Goal: Complete application form

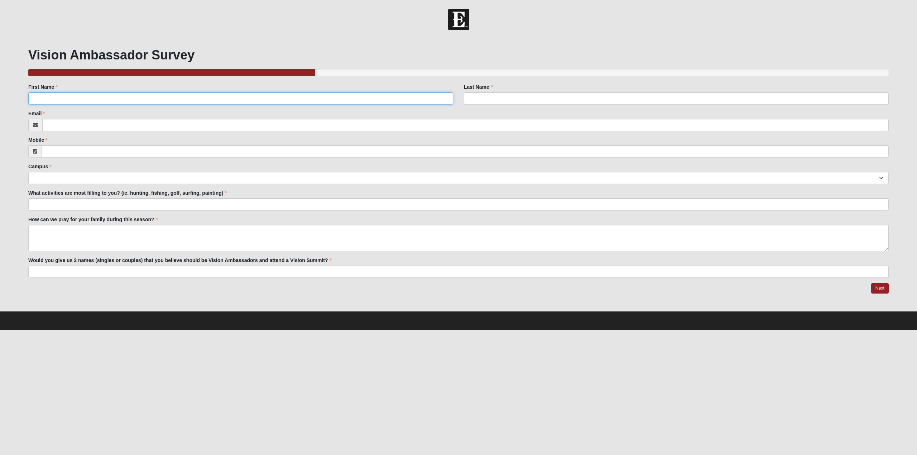
click at [51, 98] on input "First Name" at bounding box center [240, 98] width 425 height 12
type input "[PERSON_NAME]"
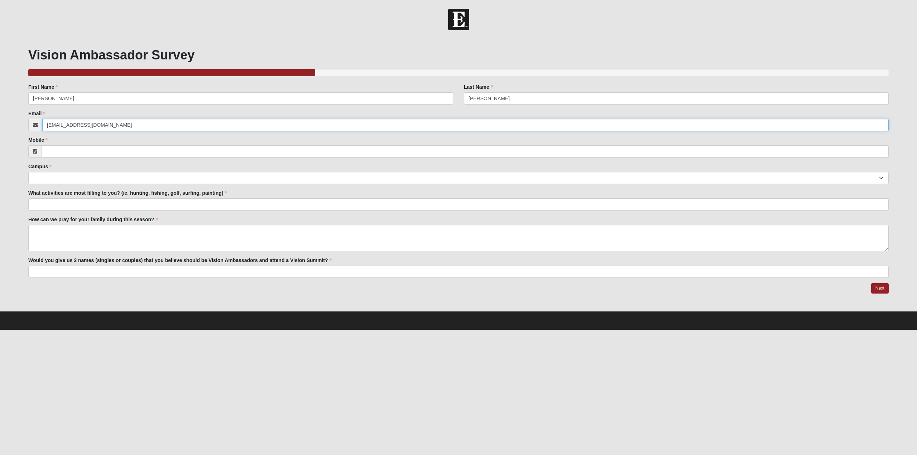
type input "[EMAIL_ADDRESS][DOMAIN_NAME]"
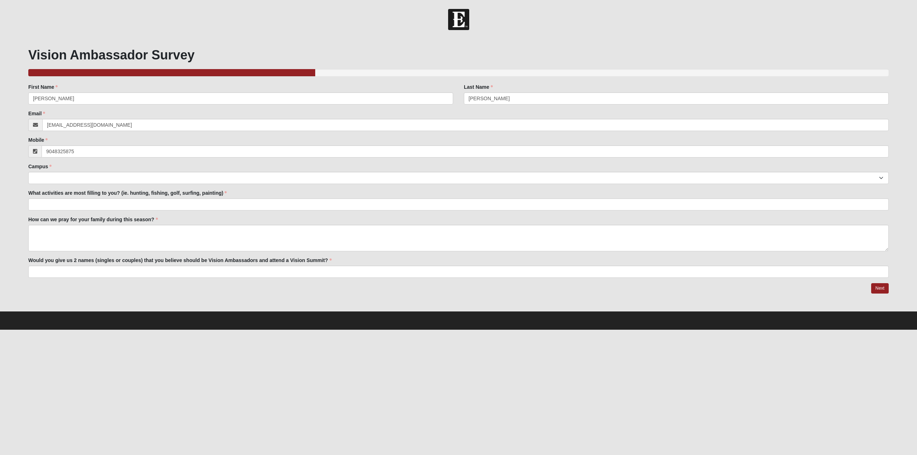
type input "[PHONE_NUMBER]"
click at [119, 134] on div "Family Member to Register First Name [PERSON_NAME] First Name is required. Last…" at bounding box center [458, 180] width 860 height 195
click at [114, 176] on select "Arlington Baymeadows Eleven22 Online [PERSON_NAME][GEOGRAPHIC_DATA] Jesup [GEOG…" at bounding box center [458, 178] width 860 height 12
select select "4"
click at [28, 172] on select "Arlington Baymeadows Eleven22 Online [PERSON_NAME][GEOGRAPHIC_DATA] Jesup [GEOG…" at bounding box center [458, 178] width 860 height 12
